Goal: Check status: Check status

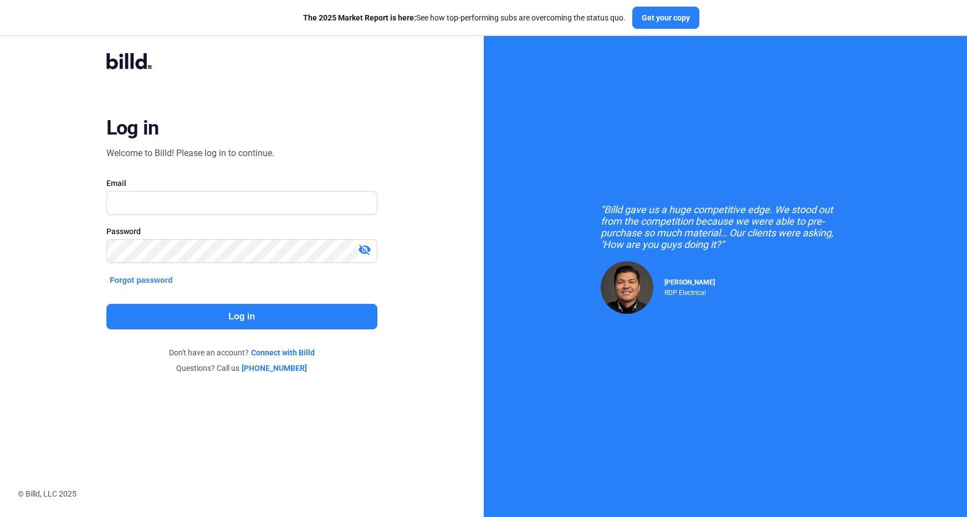
click at [270, 179] on div "Email" at bounding box center [241, 183] width 271 height 11
click at [268, 193] on input "text" at bounding box center [236, 203] width 258 height 23
type input "[PERSON_NAME][EMAIL_ADDRESS][PERSON_NAME][DOMAIN_NAME]"
click at [252, 213] on input "text" at bounding box center [236, 203] width 258 height 23
type input "[PERSON_NAME][EMAIL_ADDRESS][PERSON_NAME][DOMAIN_NAME]"
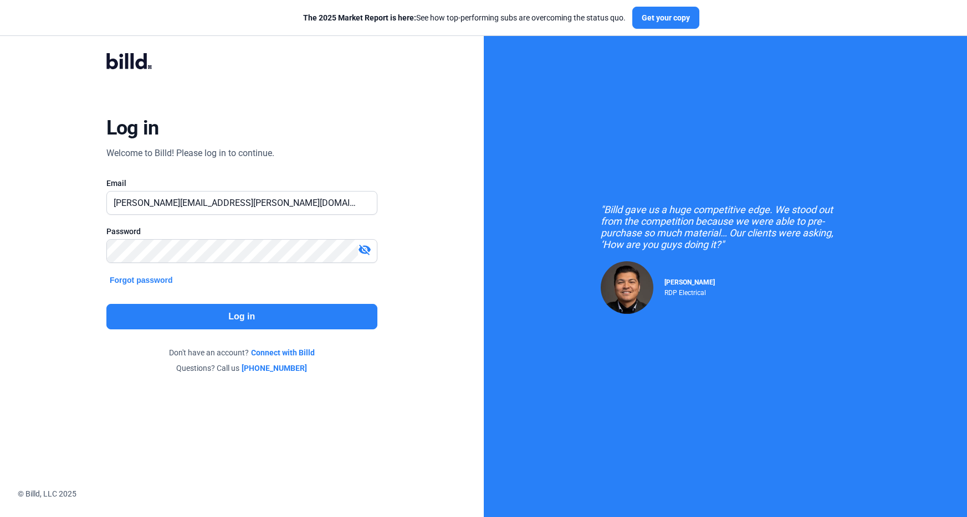
click at [336, 321] on button "Log in" at bounding box center [241, 316] width 271 height 25
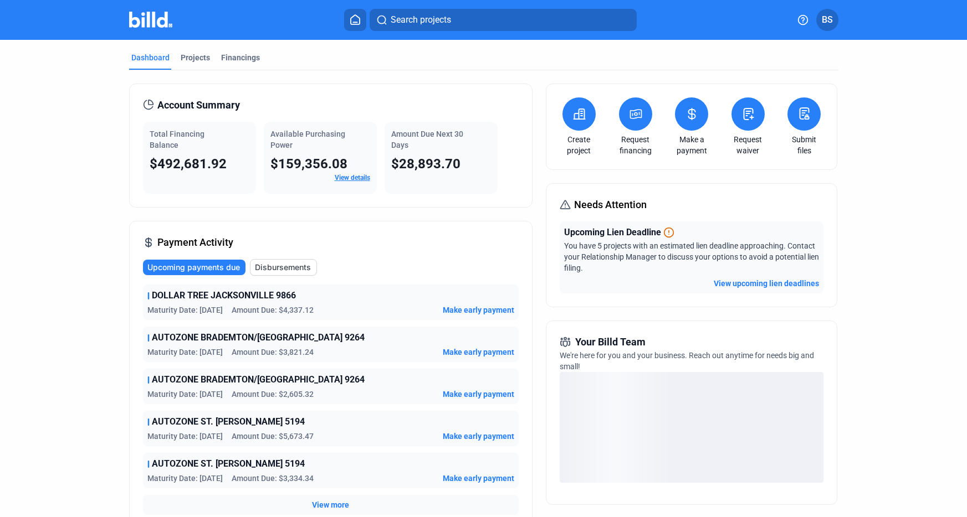
click at [741, 285] on button "View upcoming lien deadlines" at bounding box center [766, 283] width 105 height 11
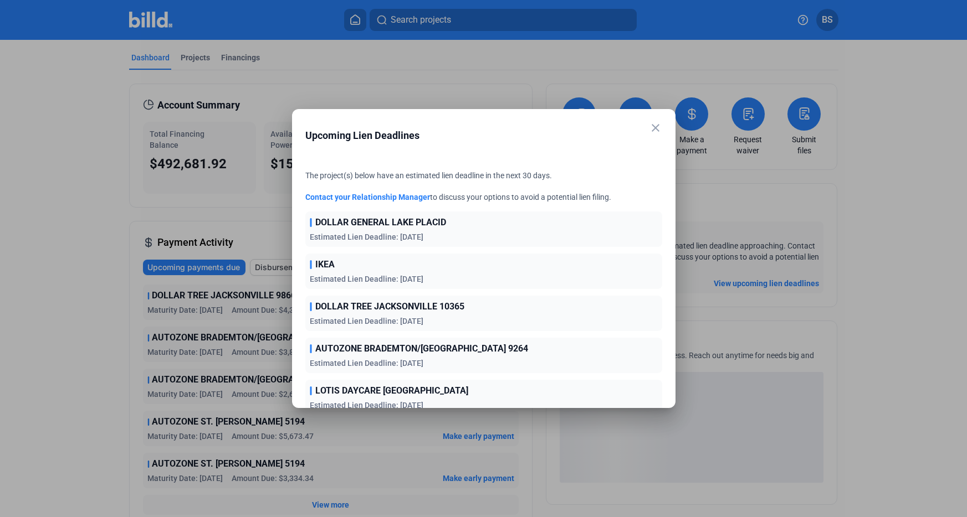
scroll to position [6, 0]
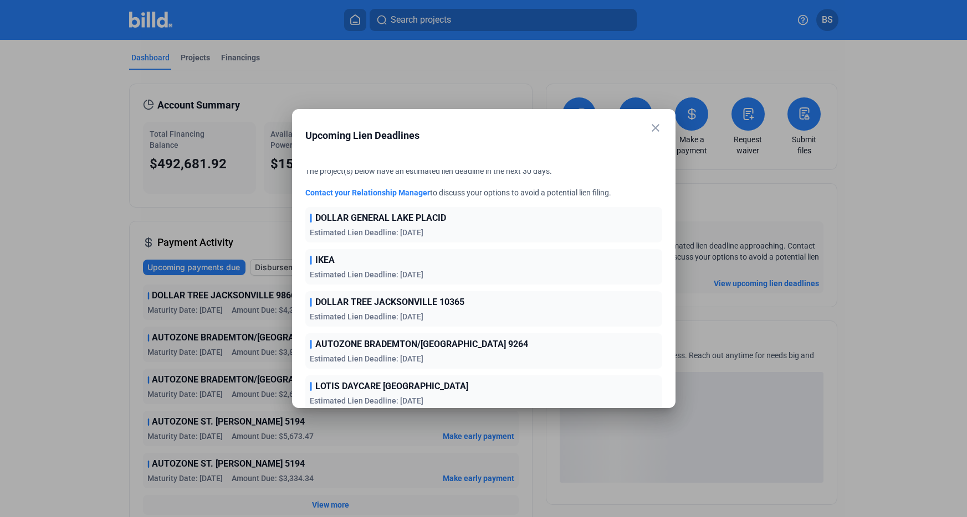
click at [297, 167] on div "The project(s) below have an estimated lien deadline in the next 30 days. Conta…" at bounding box center [483, 292] width 383 height 263
click at [356, 228] on span "Estimated Lien Deadline: [DATE]" at bounding box center [367, 232] width 114 height 9
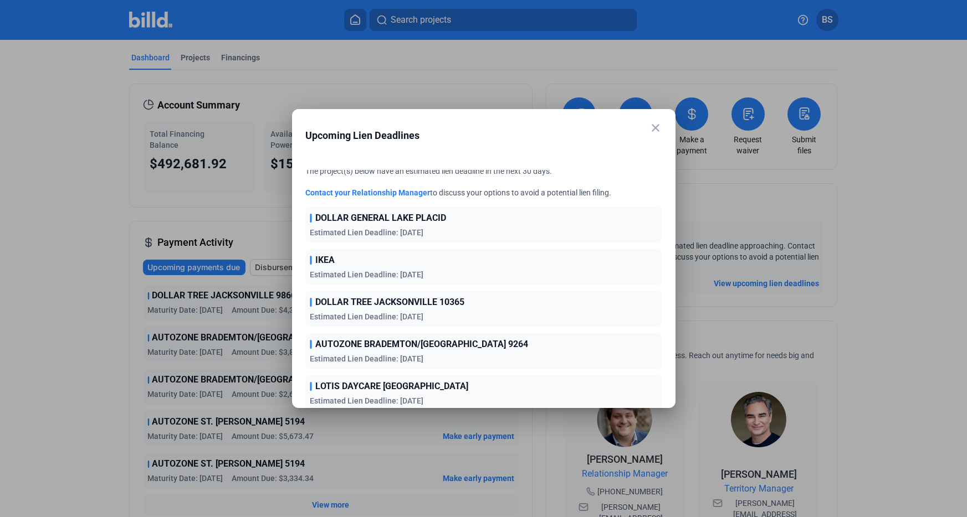
click at [662, 130] on mat-dialog-container "close Upcoming Lien Deadlines The project(s) below have an estimated lien deadl…" at bounding box center [483, 258] width 383 height 299
click at [655, 135] on div "close" at bounding box center [655, 129] width 13 height 16
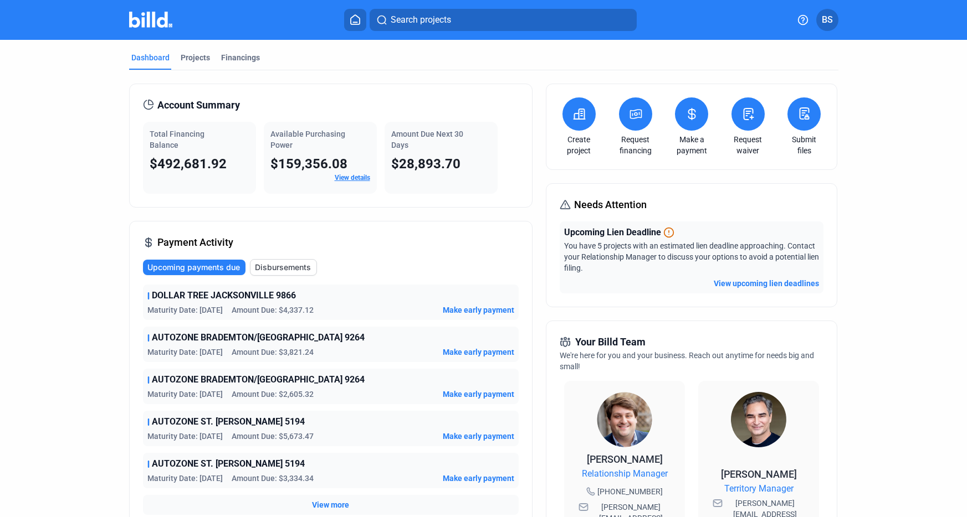
click at [655, 132] on div "Create project Request financing Make a payment Request waiver Submit files" at bounding box center [691, 127] width 291 height 86
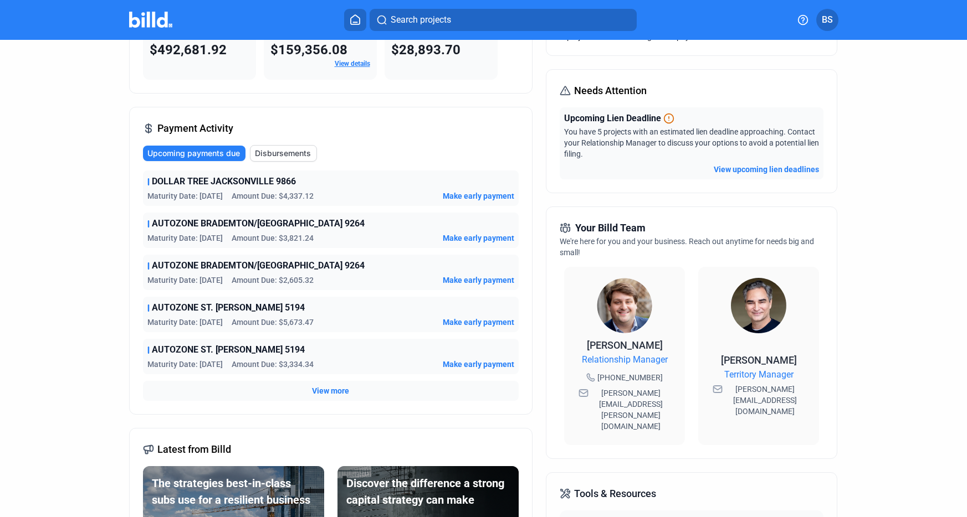
scroll to position [0, 0]
